Goal: Information Seeking & Learning: Learn about a topic

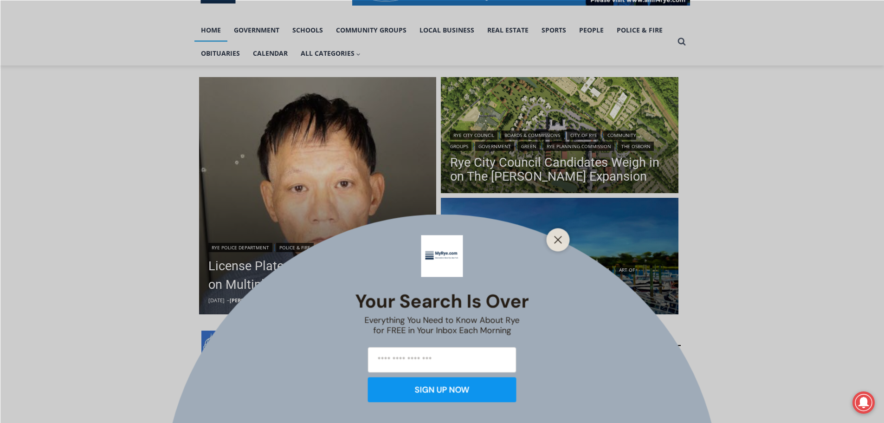
scroll to position [217, 0]
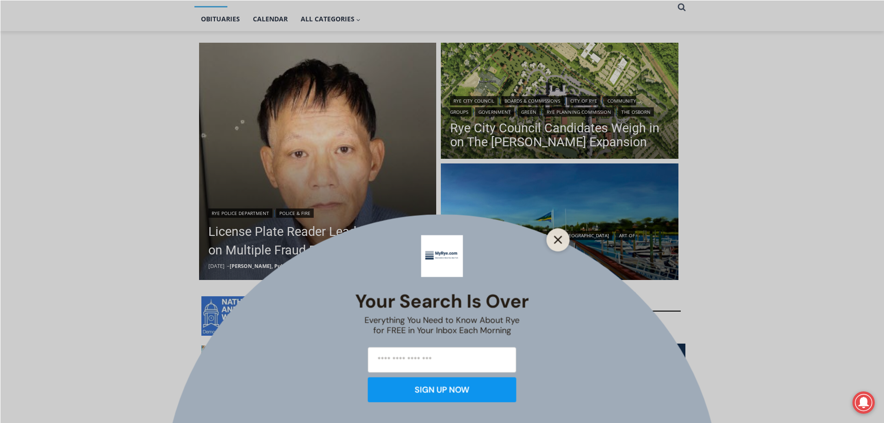
click at [558, 239] on line "Close" at bounding box center [557, 239] width 6 height 6
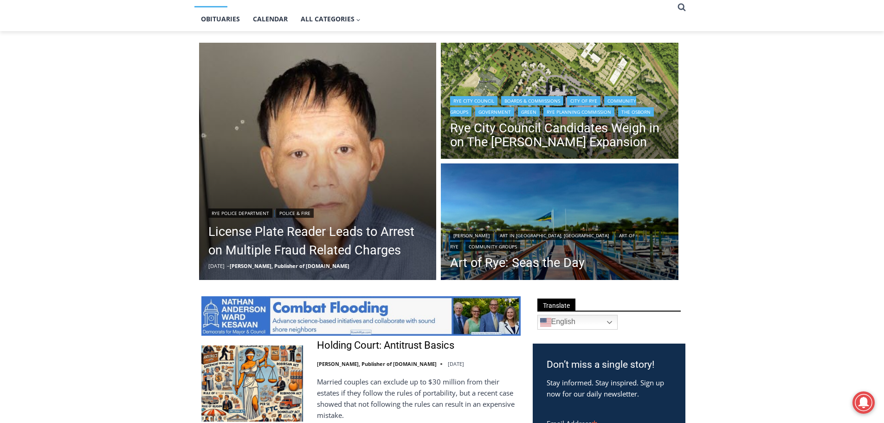
click at [516, 87] on header "Rye City Council | Boards & Commissions | City of Rye | Community Groups | Gove…" at bounding box center [560, 122] width 238 height 77
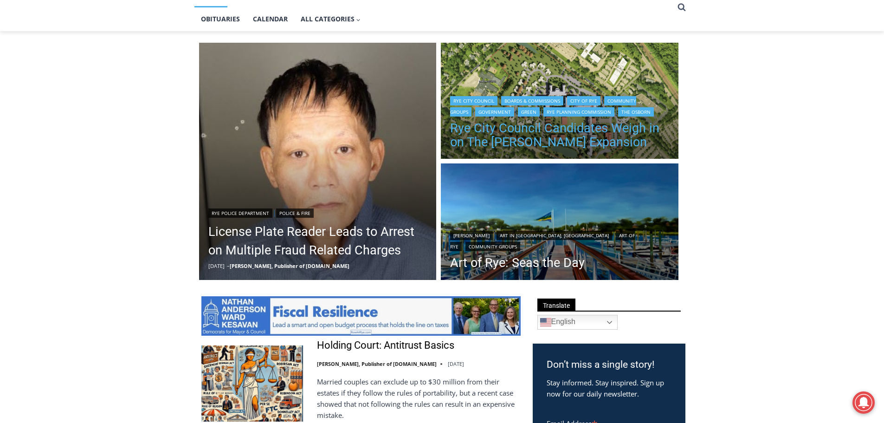
click at [493, 128] on link "Rye City Council Candidates Weigh in on The Osborn Expansion" at bounding box center [559, 135] width 219 height 28
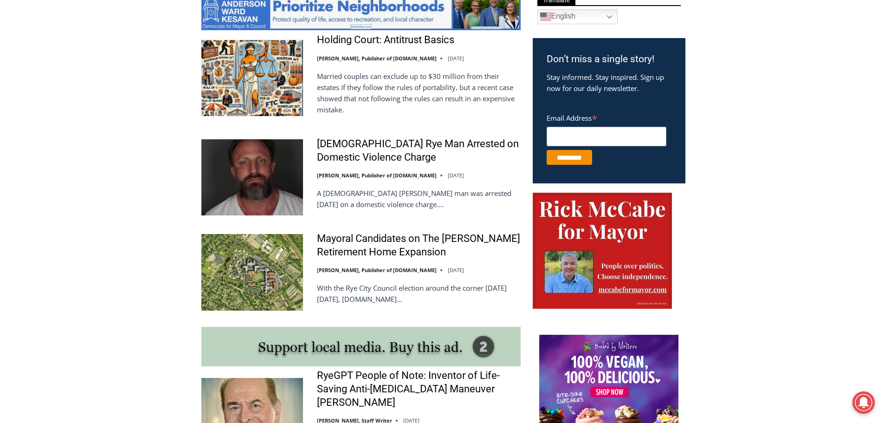
scroll to position [541, 0]
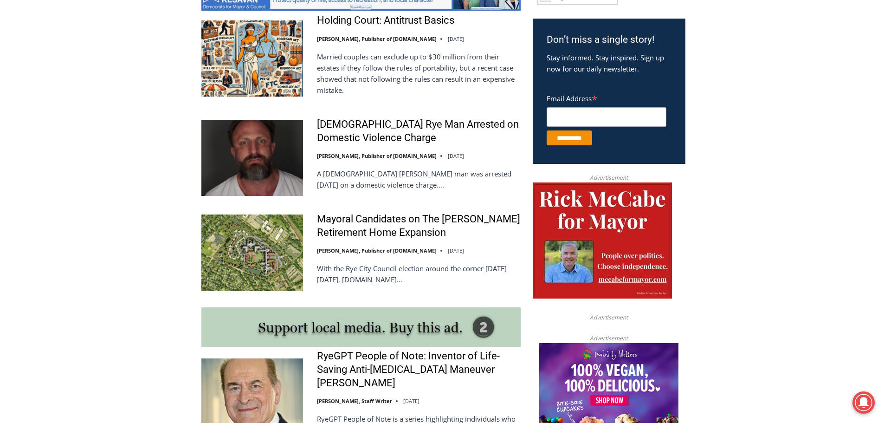
click at [272, 252] on img at bounding box center [252, 252] width 102 height 76
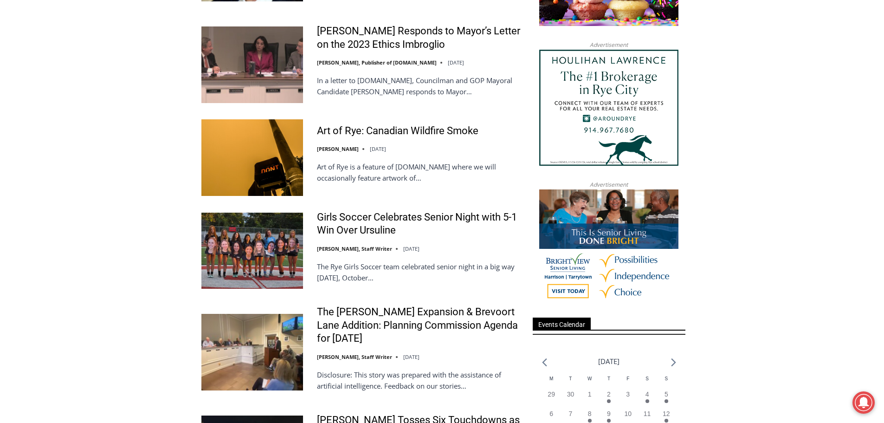
scroll to position [1083, 0]
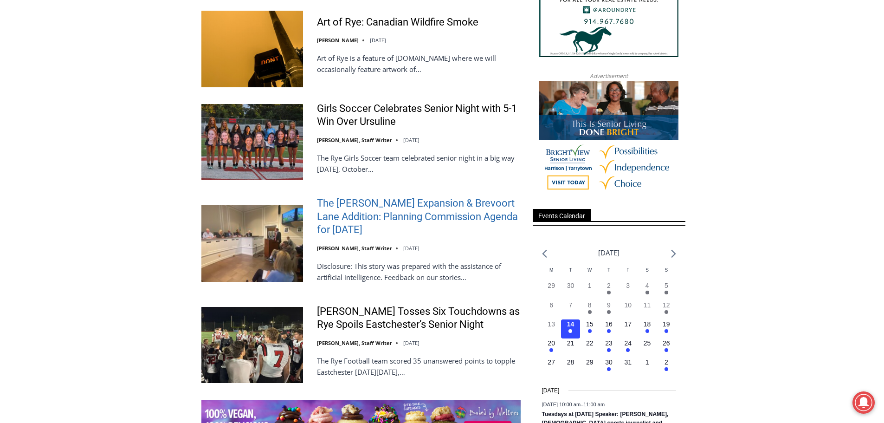
click at [349, 206] on link "The [PERSON_NAME] Expansion & Brevoort Lane Addition: Planning Commission Agend…" at bounding box center [419, 217] width 204 height 40
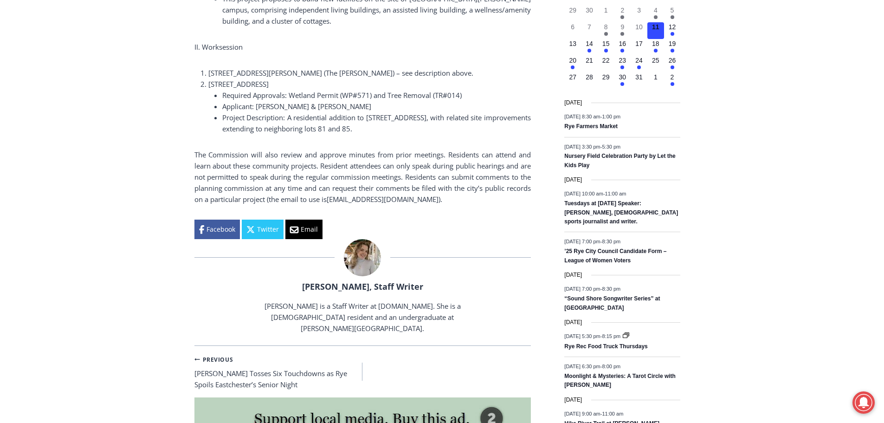
scroll to position [1407, 0]
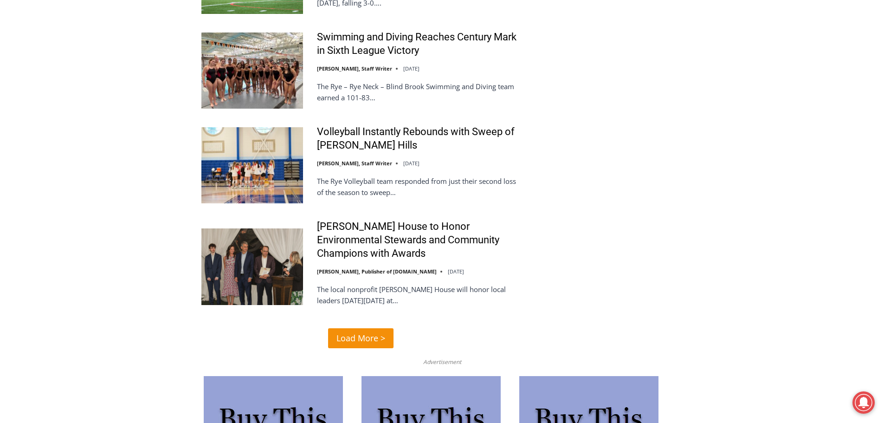
scroll to position [2274, 0]
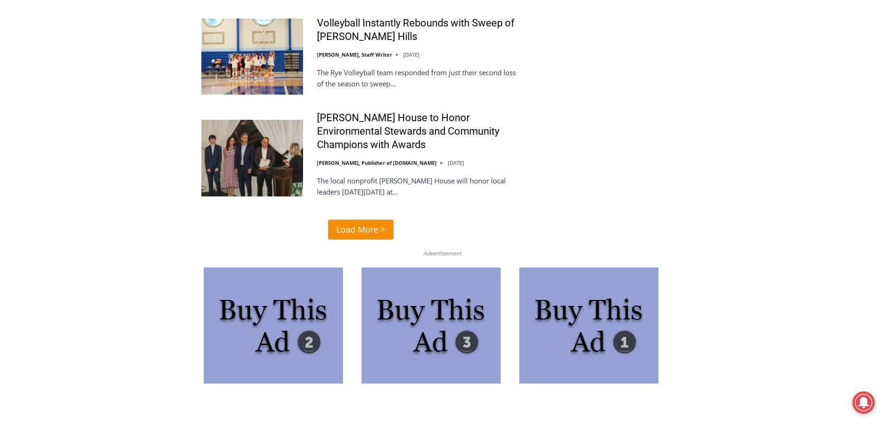
click at [348, 223] on span "Load More >" at bounding box center [360, 229] width 49 height 13
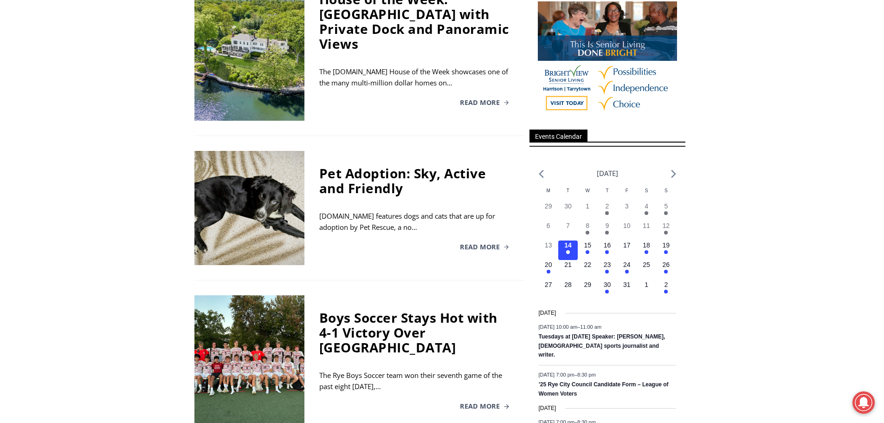
scroll to position [974, 0]
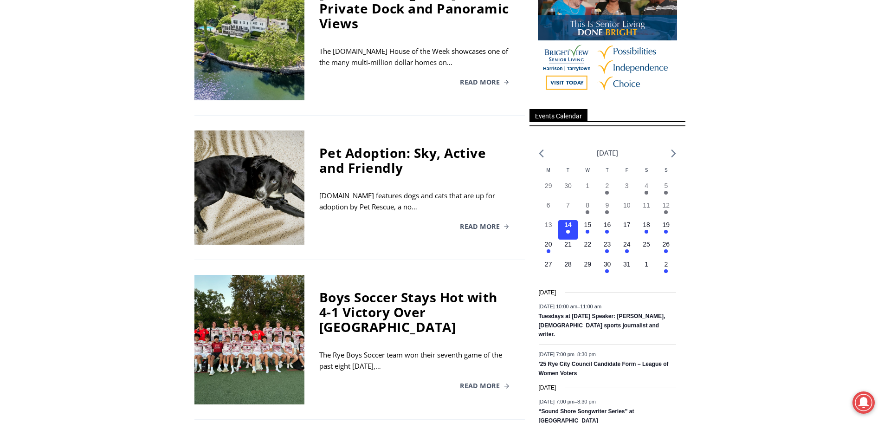
click at [228, 180] on div at bounding box center [249, 187] width 110 height 114
click at [230, 180] on div at bounding box center [249, 187] width 110 height 114
click at [470, 225] on span "Read More" at bounding box center [480, 226] width 40 height 6
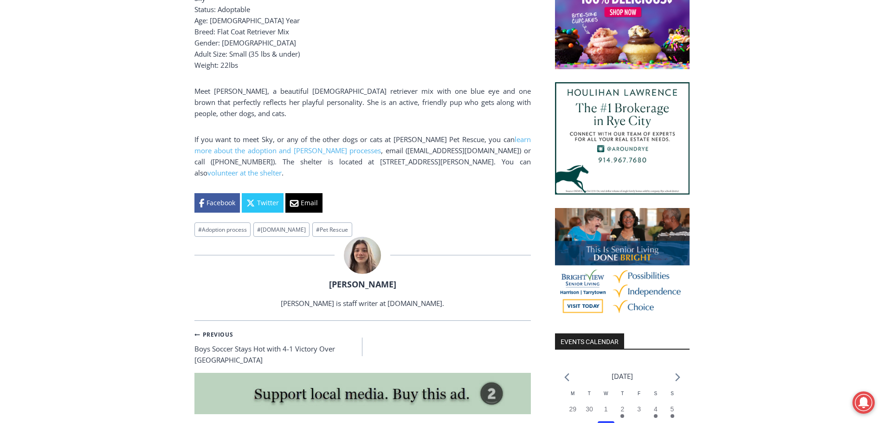
scroll to position [866, 0]
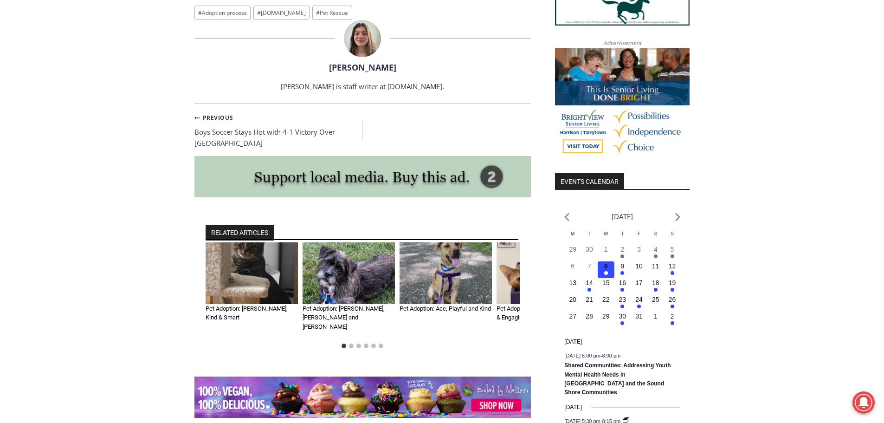
click at [351, 254] on img "2 of 6" at bounding box center [349, 273] width 92 height 62
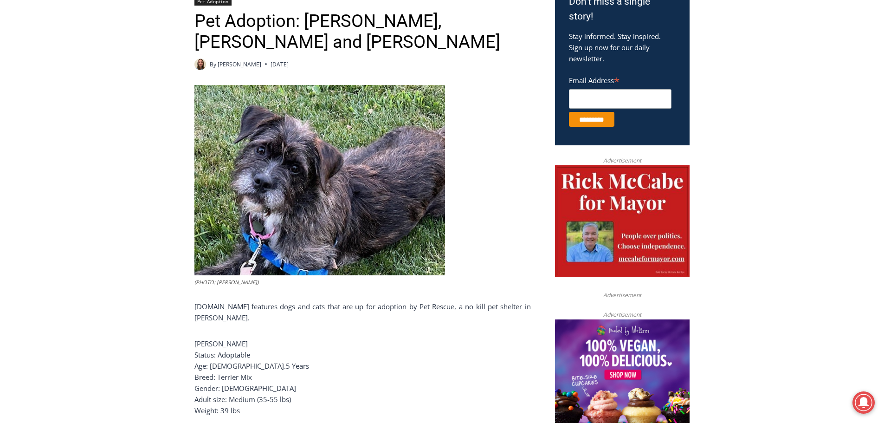
scroll to position [325, 0]
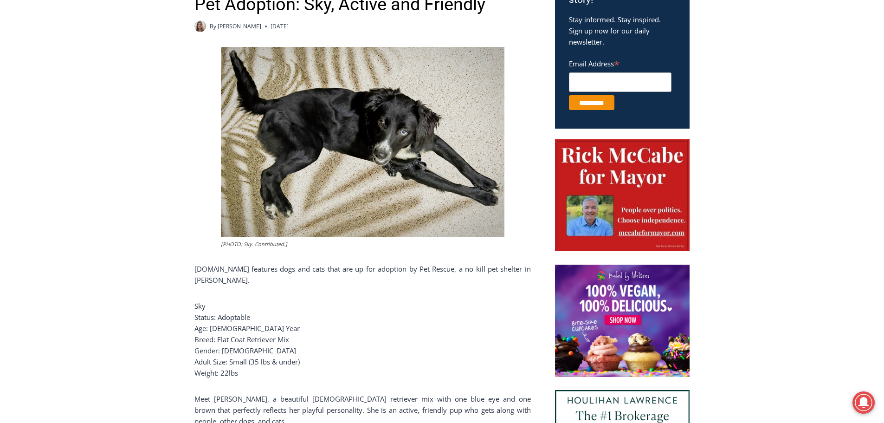
scroll to position [325, 0]
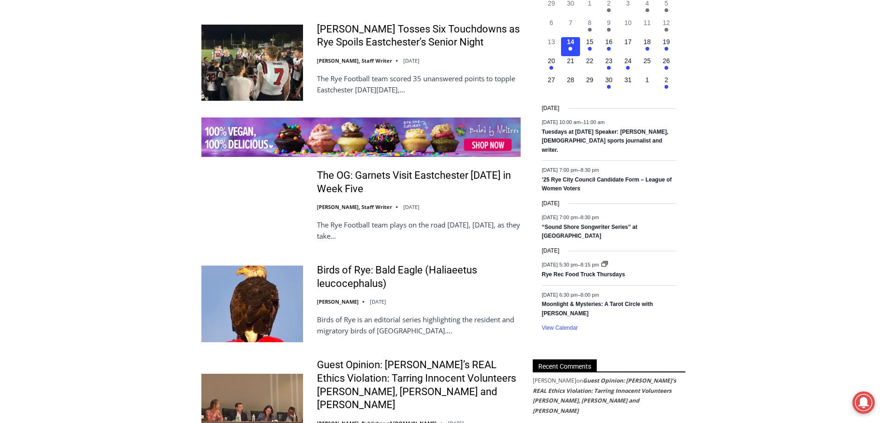
scroll to position [1334, 0]
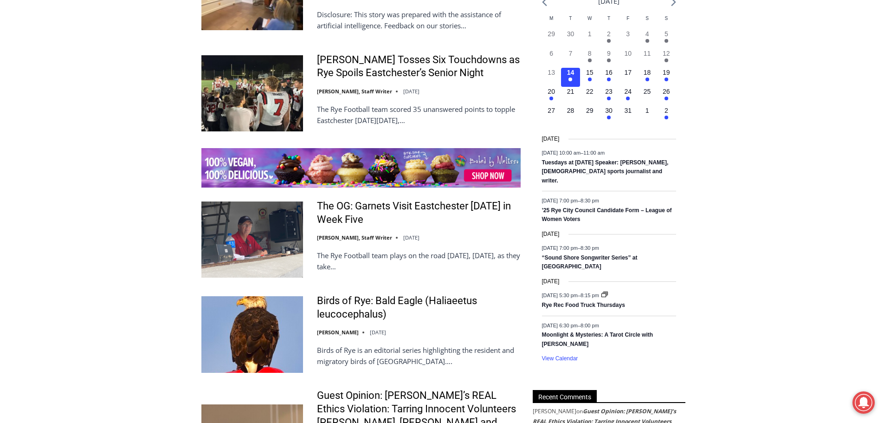
click at [276, 110] on img at bounding box center [252, 93] width 102 height 76
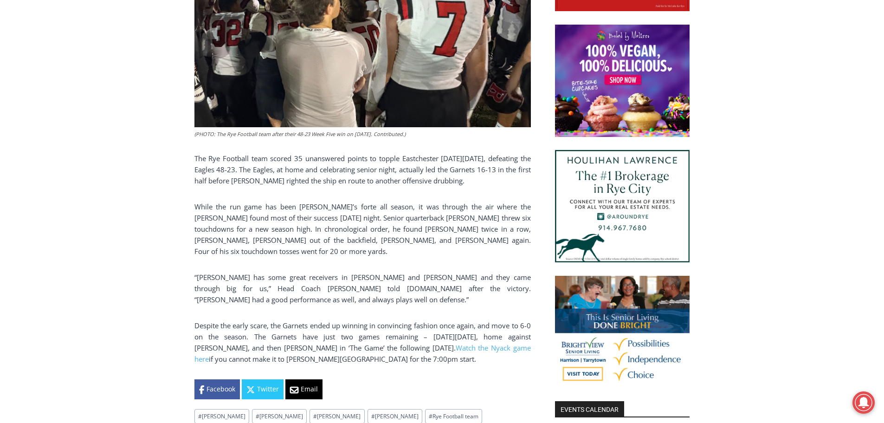
scroll to position [650, 0]
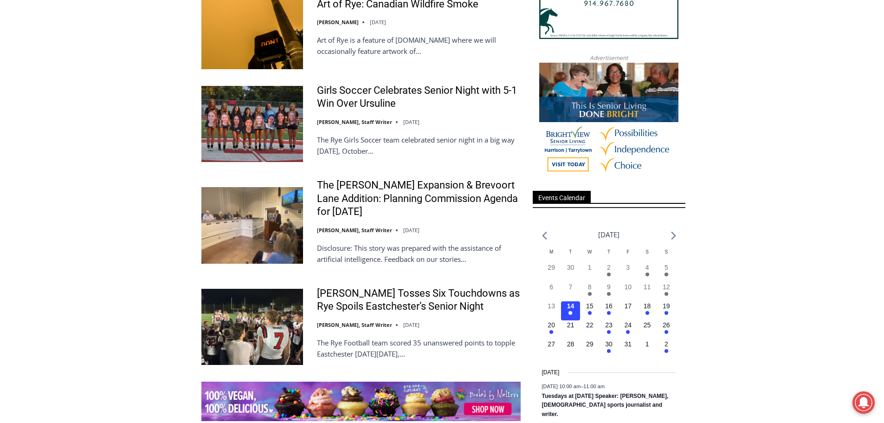
scroll to position [1082, 0]
